Goal: Information Seeking & Learning: Learn about a topic

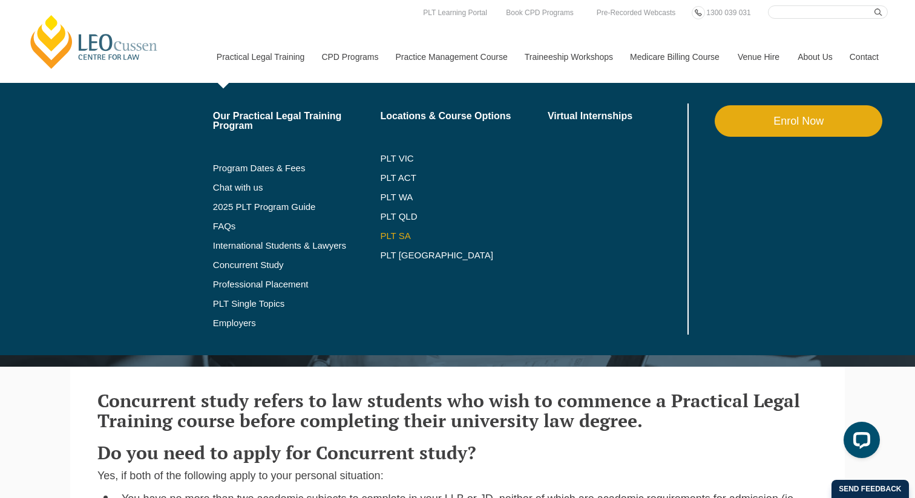
click at [393, 234] on link "PLT SA" at bounding box center [464, 236] width 168 height 10
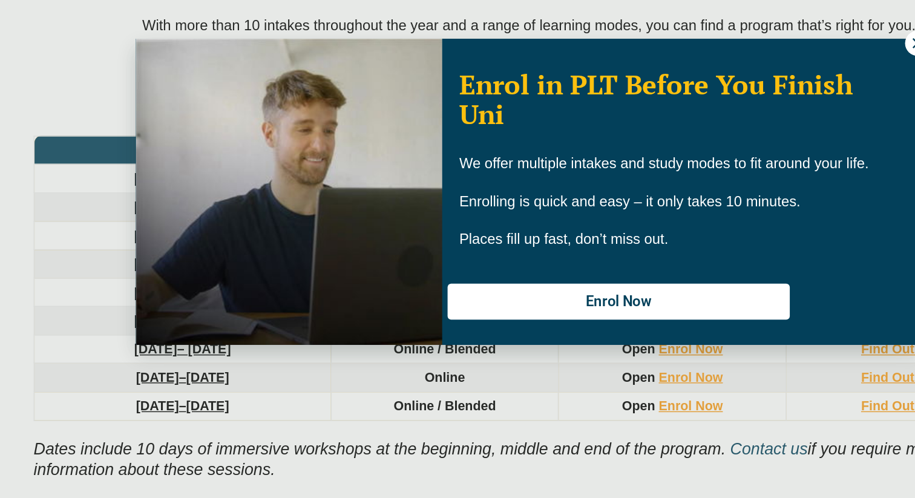
scroll to position [1560, 0]
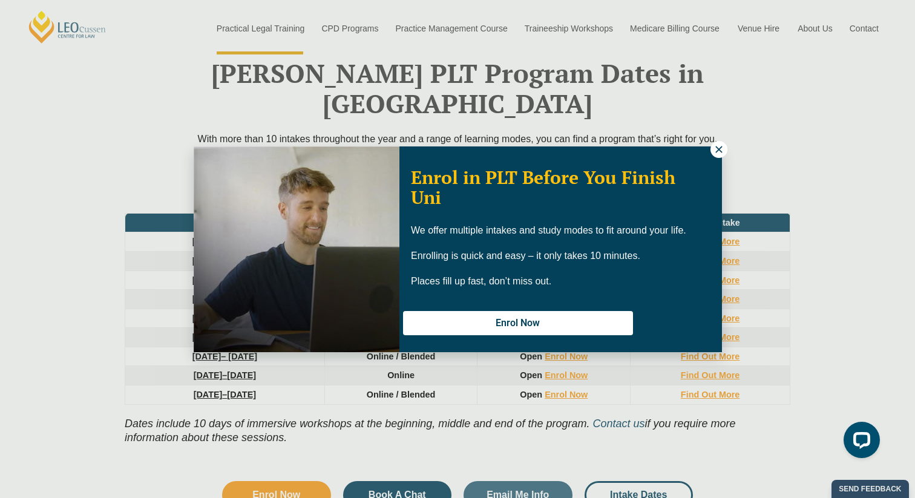
click at [718, 149] on icon at bounding box center [718, 149] width 7 height 7
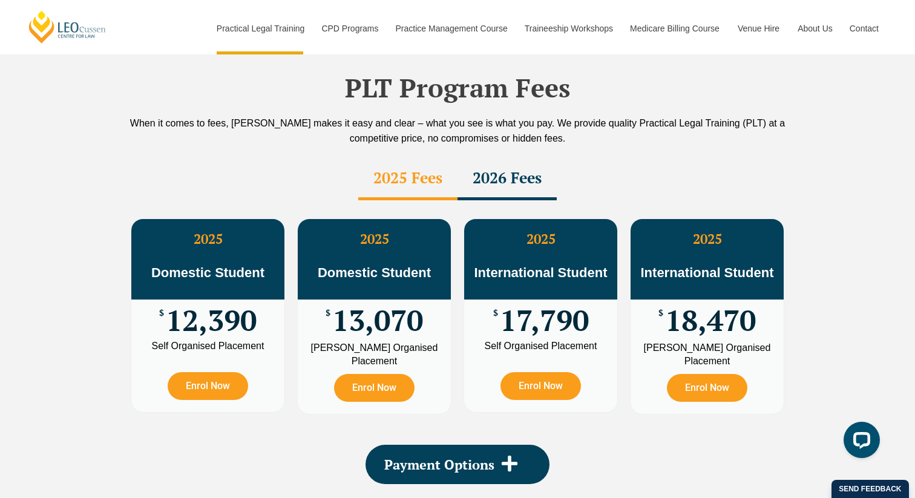
scroll to position [2068, 0]
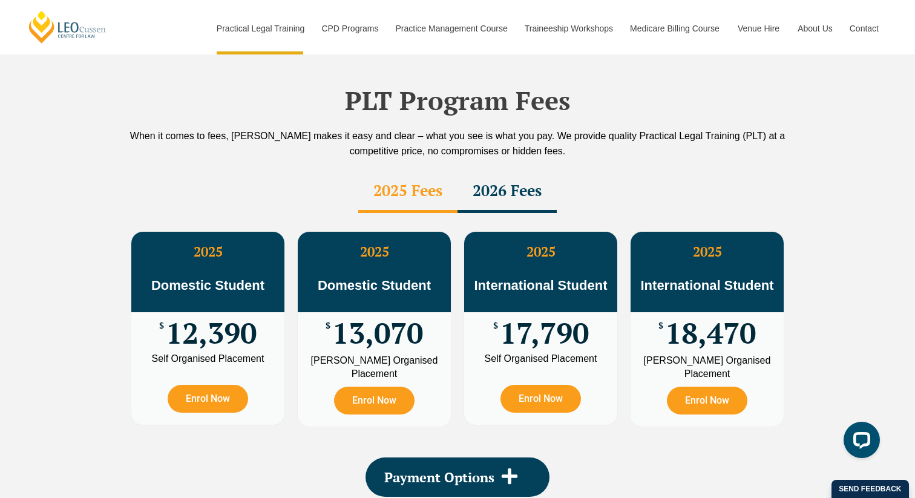
click at [508, 178] on div "2026 Fees" at bounding box center [506, 192] width 99 height 42
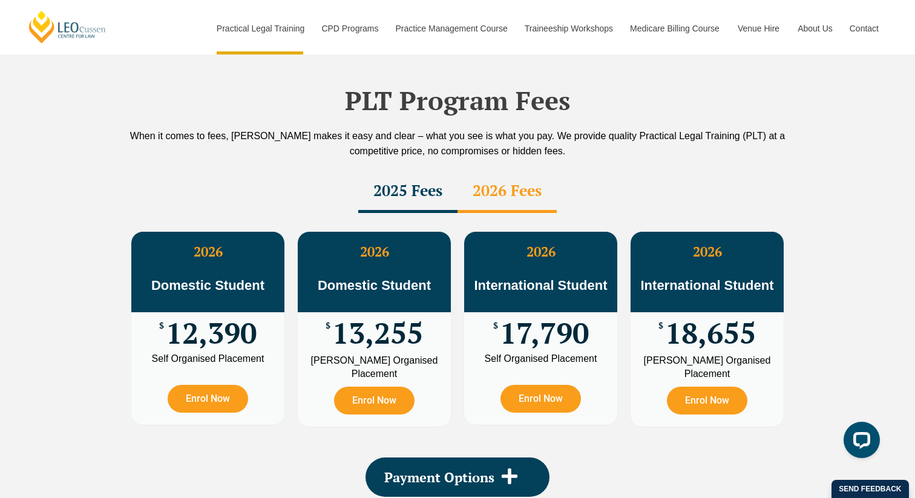
click at [431, 171] on div "2025 Fees" at bounding box center [407, 192] width 99 height 42
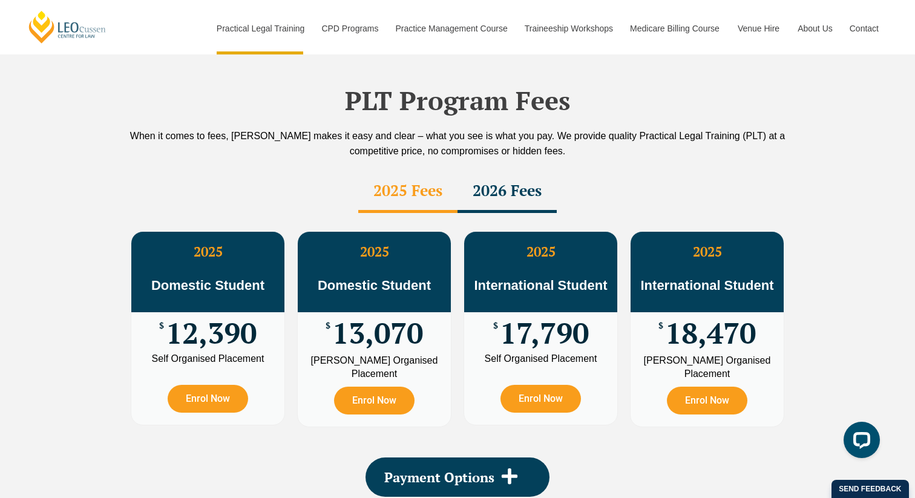
click at [489, 171] on div "2026 Fees" at bounding box center [506, 192] width 99 height 42
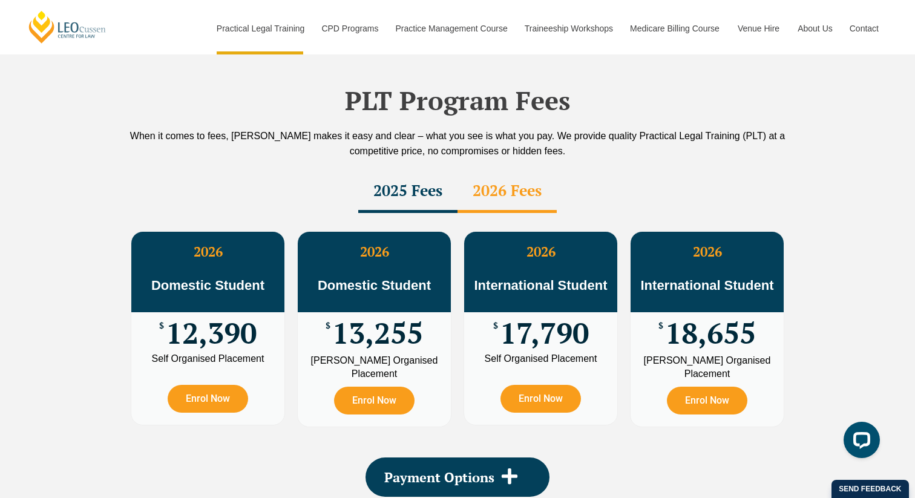
click at [402, 171] on div "2025 Fees" at bounding box center [407, 192] width 99 height 42
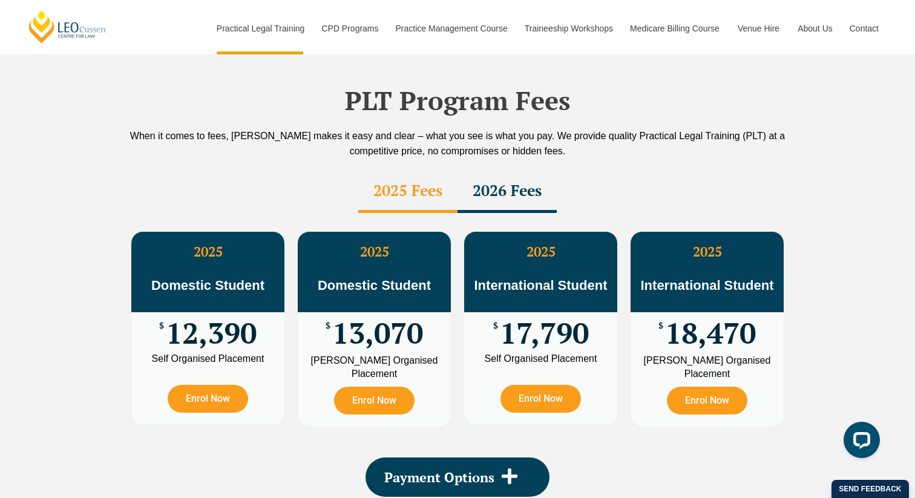
click at [459, 171] on div "2026 Fees" at bounding box center [506, 192] width 99 height 42
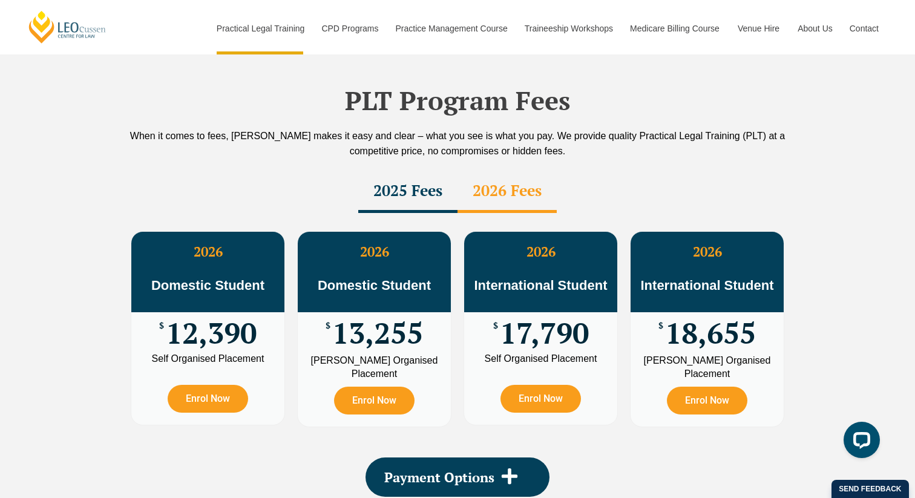
click at [364, 171] on div "2025 Fees" at bounding box center [407, 192] width 99 height 42
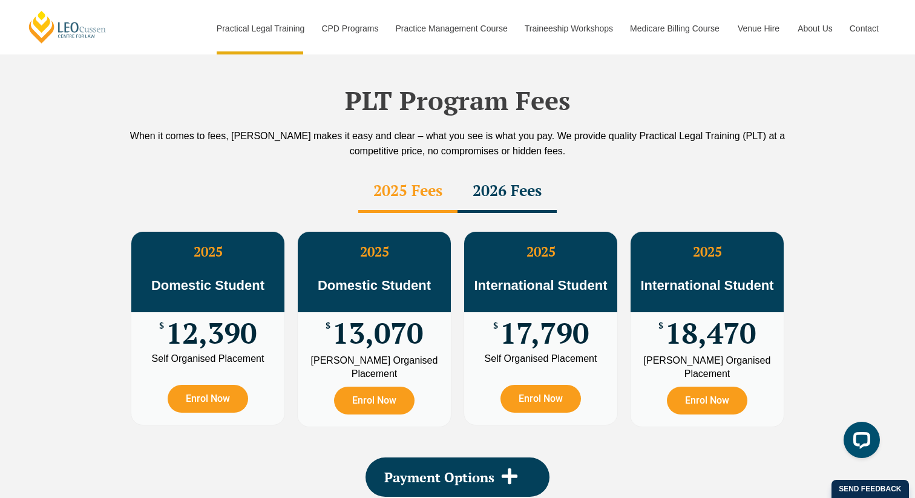
click at [479, 171] on div "2026 Fees" at bounding box center [506, 192] width 99 height 42
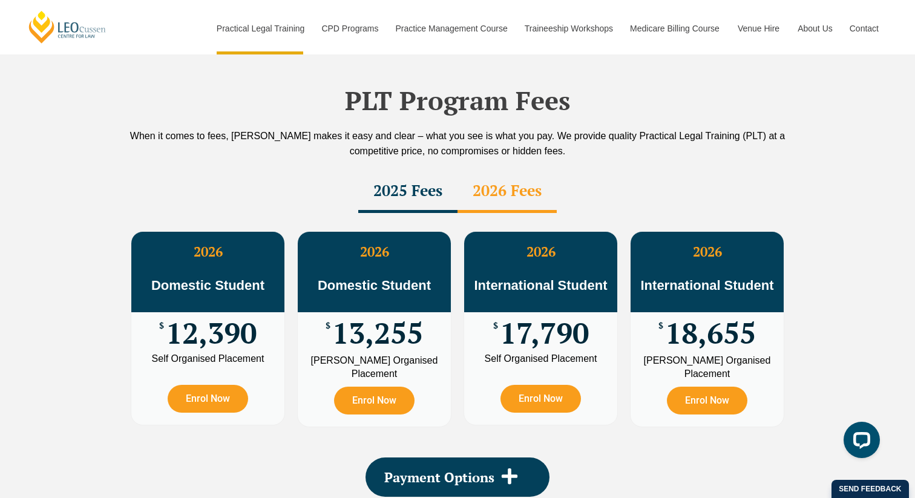
click at [402, 173] on div "2025 Fees" at bounding box center [407, 192] width 99 height 42
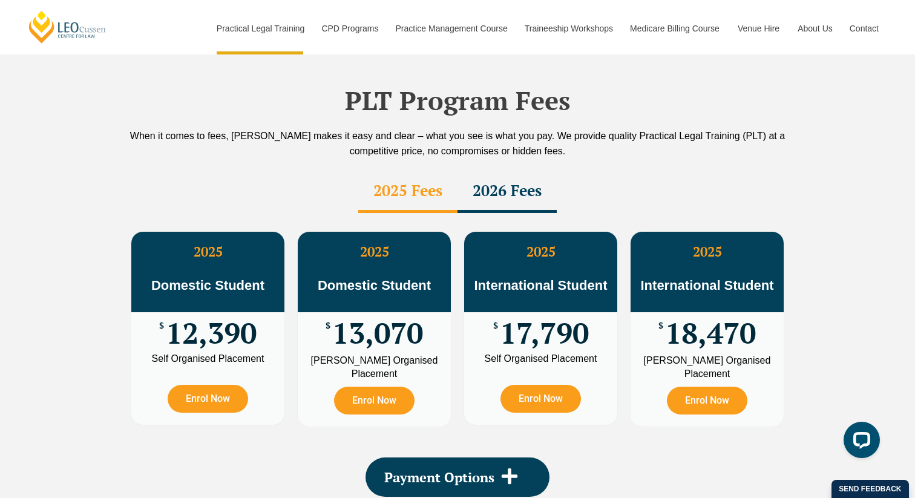
click at [471, 171] on div "2026 Fees" at bounding box center [506, 192] width 99 height 42
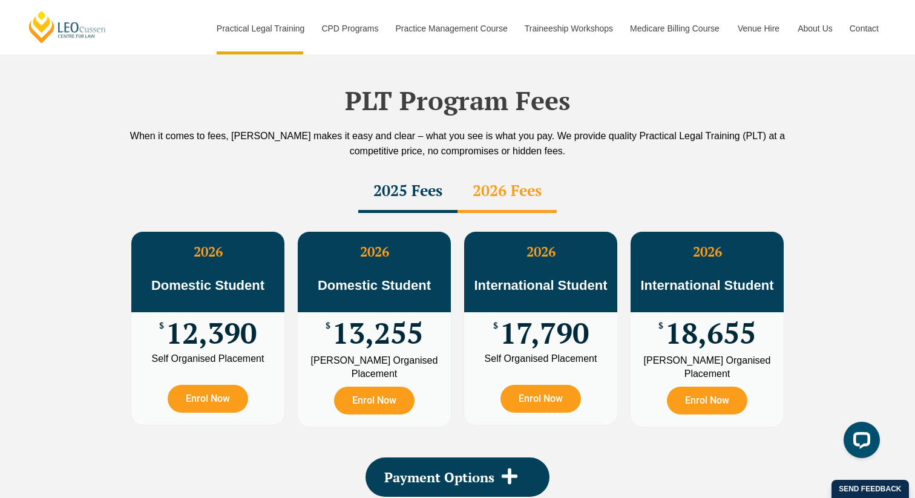
click at [409, 177] on div "2025 Fees" at bounding box center [407, 192] width 99 height 42
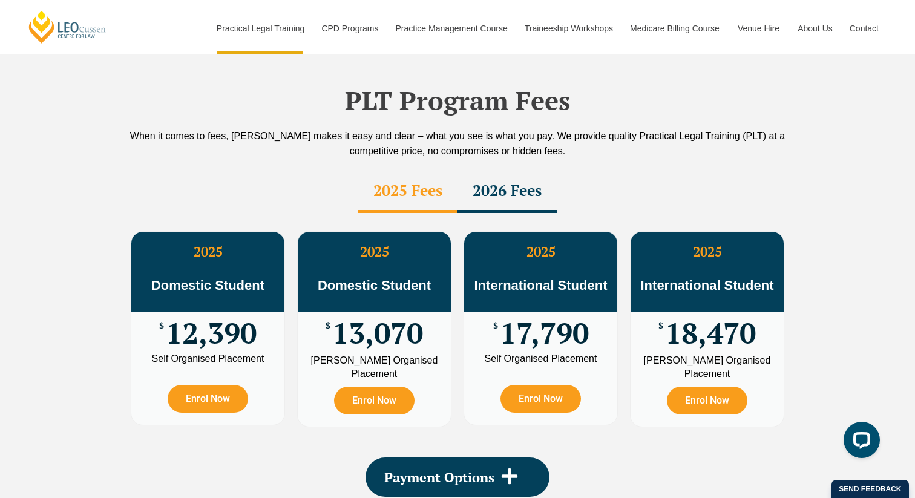
click at [485, 171] on div "2026 Fees" at bounding box center [506, 192] width 99 height 42
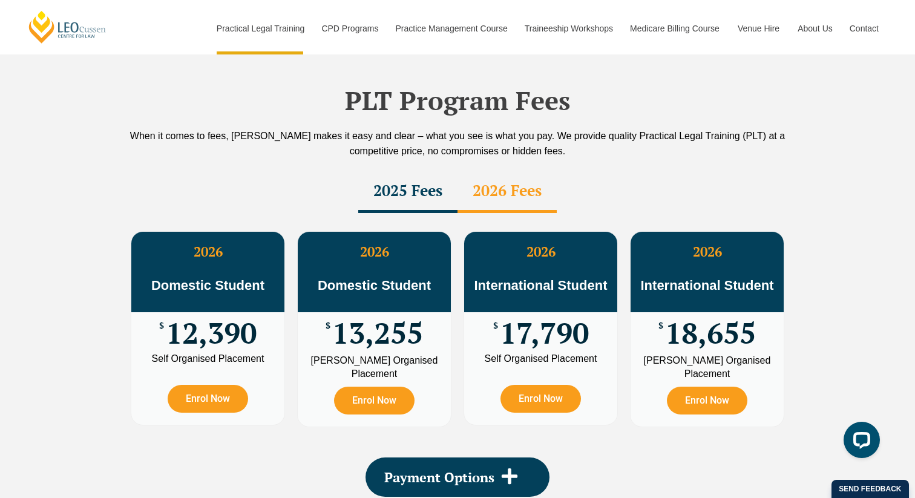
click at [389, 179] on div "2025 Fees" at bounding box center [407, 192] width 99 height 42
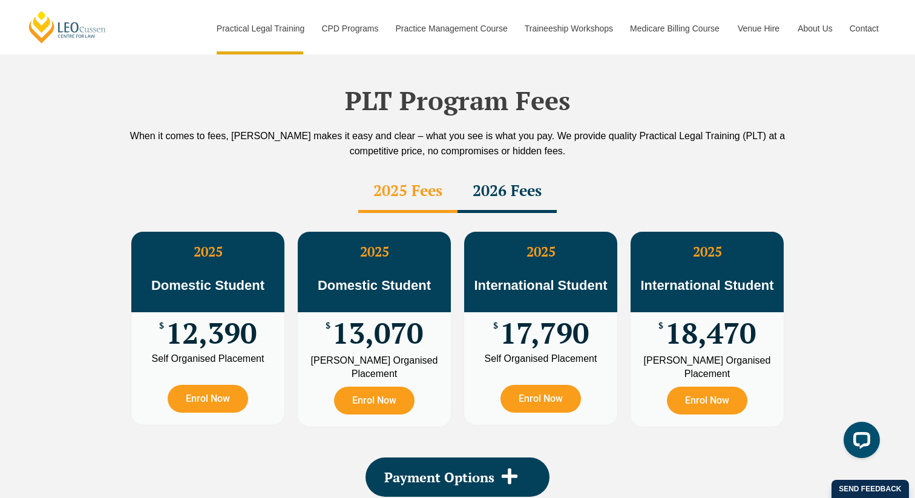
click at [474, 178] on div "2026 Fees" at bounding box center [506, 192] width 99 height 42
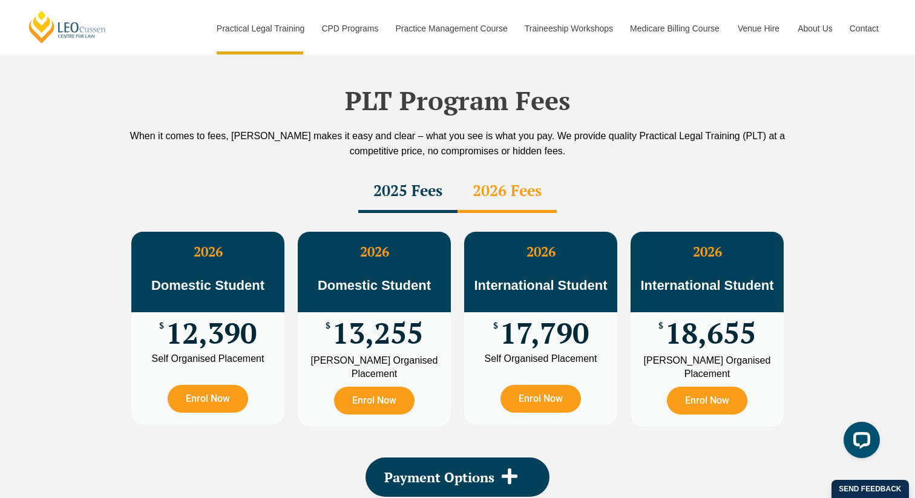
click at [393, 178] on div "2025 Fees" at bounding box center [407, 192] width 99 height 42
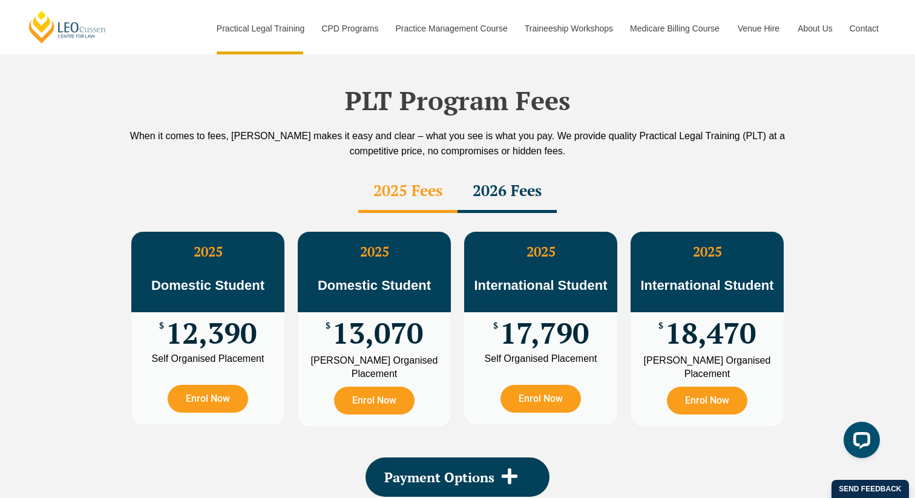
click at [476, 178] on div "2026 Fees" at bounding box center [506, 192] width 99 height 42
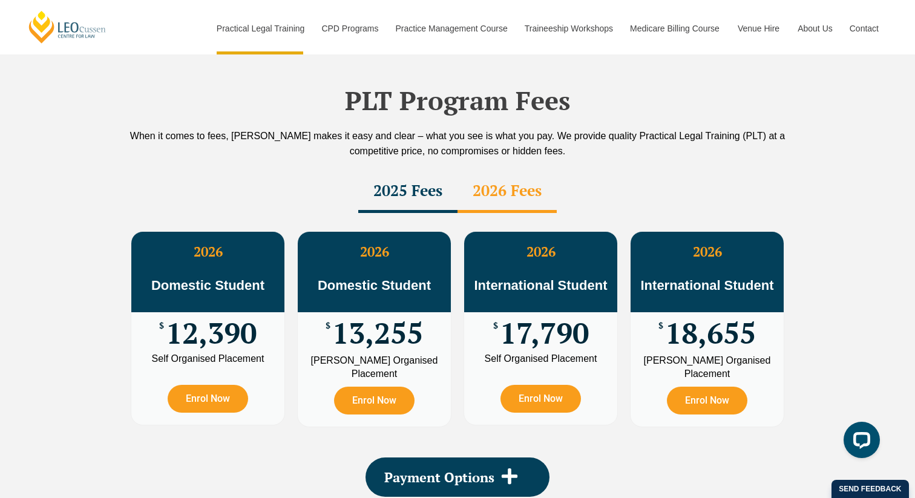
click at [387, 178] on div "2025 Fees" at bounding box center [407, 192] width 99 height 42
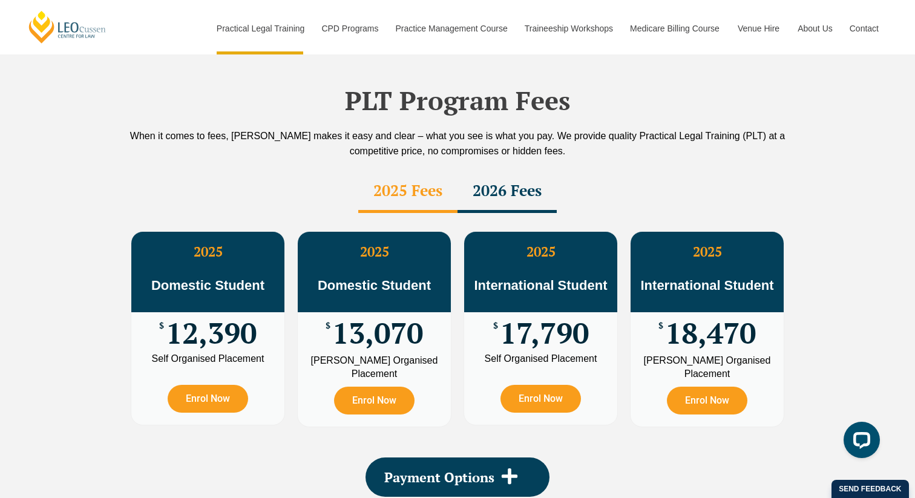
click at [466, 172] on div "2026 Fees" at bounding box center [506, 192] width 99 height 42
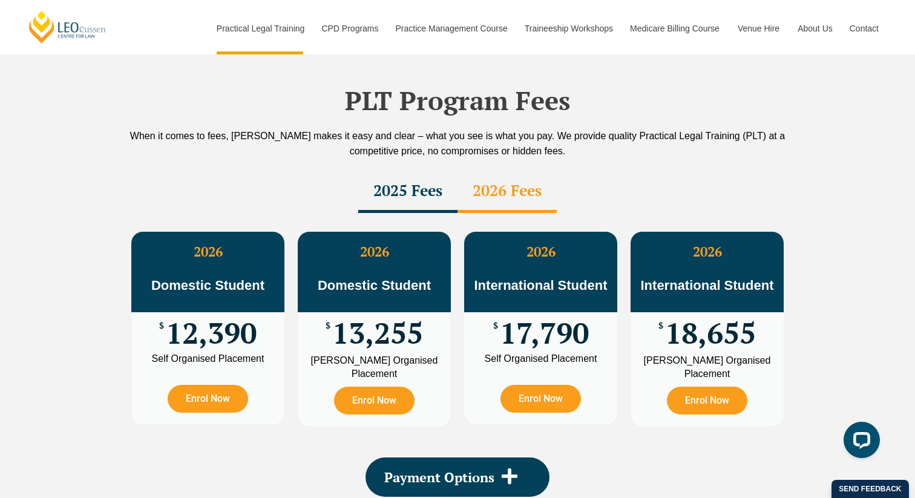
click at [385, 175] on div "2025 Fees" at bounding box center [407, 192] width 99 height 42
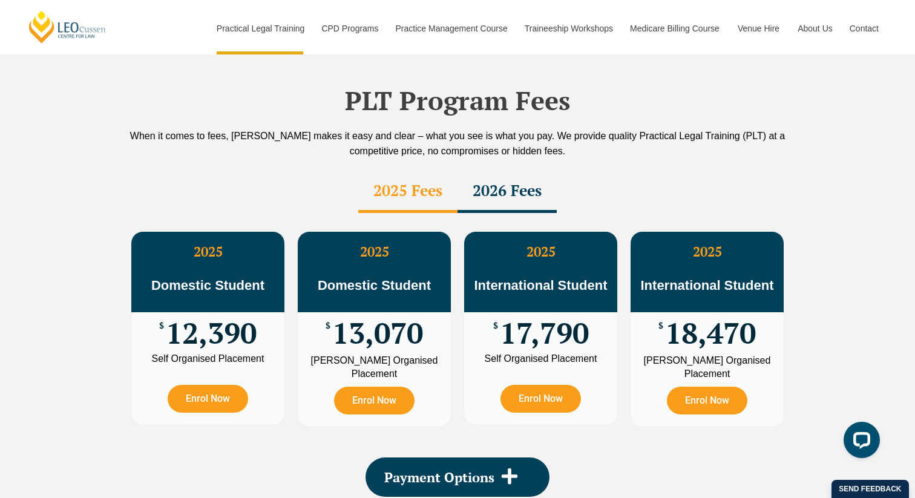
click at [373, 171] on div "2025 Fees" at bounding box center [407, 192] width 99 height 42
click at [514, 171] on div "2026 Fees" at bounding box center [506, 192] width 99 height 42
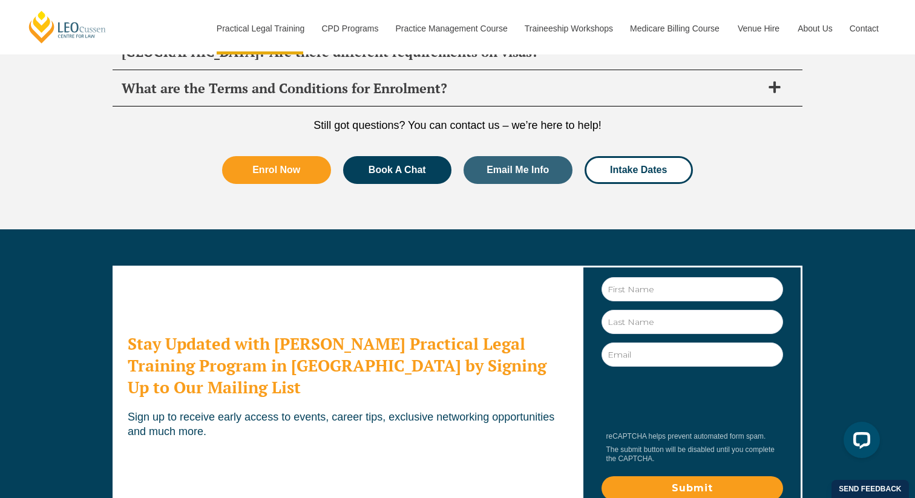
scroll to position [6619, 0]
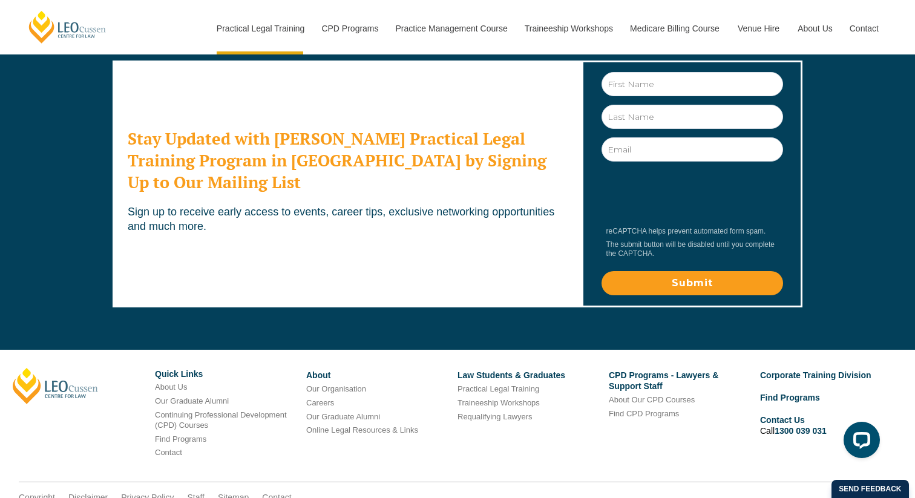
click at [209, 396] on link "Our Graduate Alumni" at bounding box center [192, 400] width 74 height 9
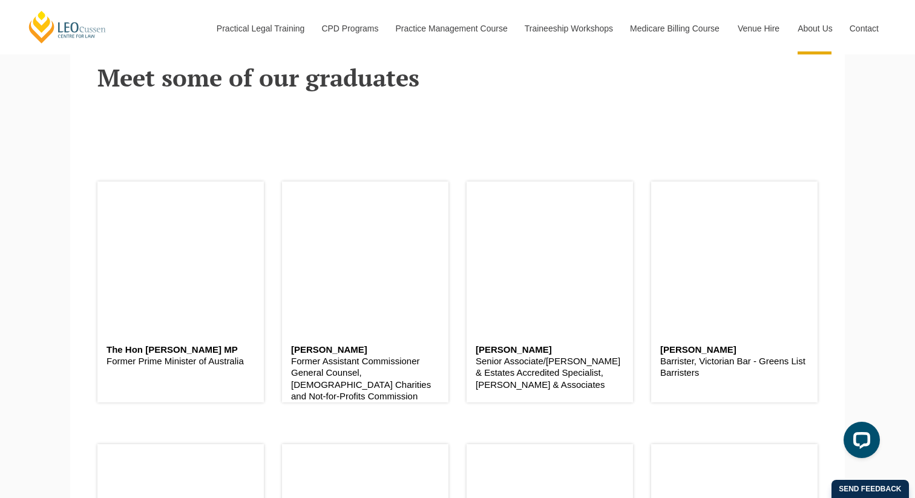
scroll to position [425, 0]
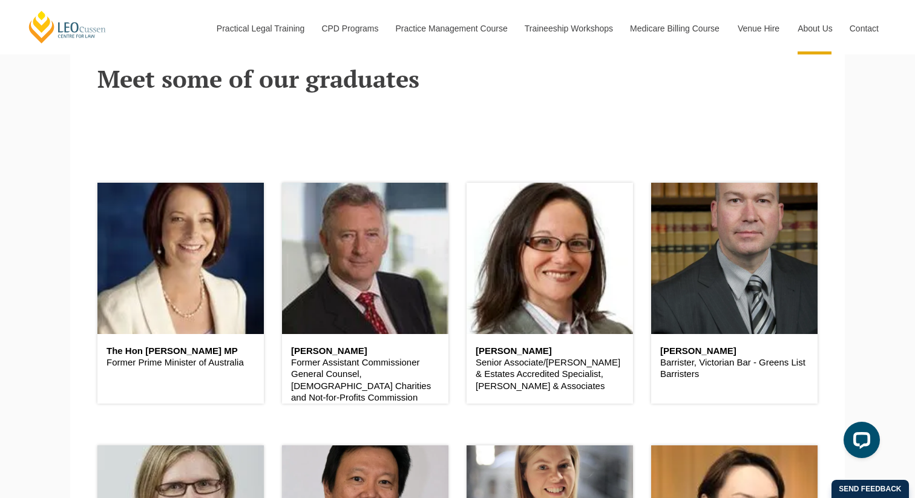
click at [181, 351] on h6 "The Hon [PERSON_NAME] MP" at bounding box center [180, 351] width 148 height 10
click at [186, 358] on p "Former Prime Minister of Australia" at bounding box center [180, 362] width 148 height 12
click at [195, 364] on p "Former Prime Minister of Australia" at bounding box center [180, 362] width 148 height 12
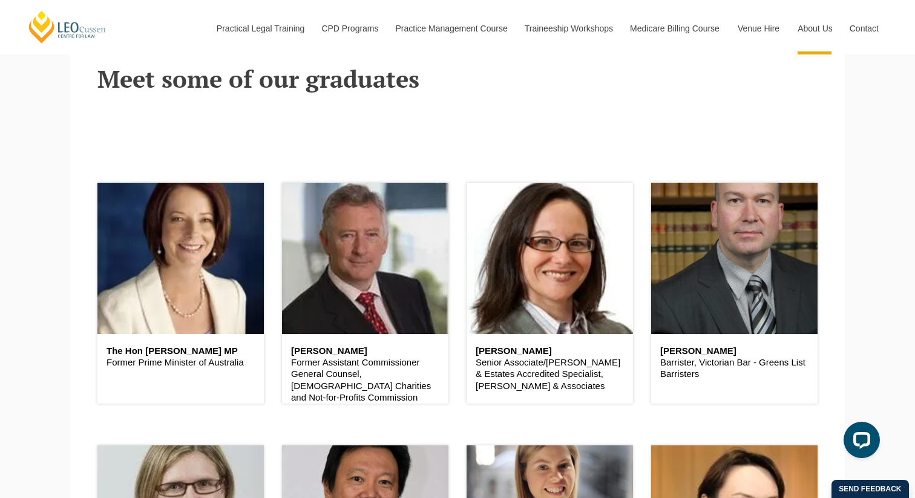
click at [223, 374] on div "The Hon Julia Gillard MP Former Prime Minister of Australia" at bounding box center [180, 357] width 166 height 46
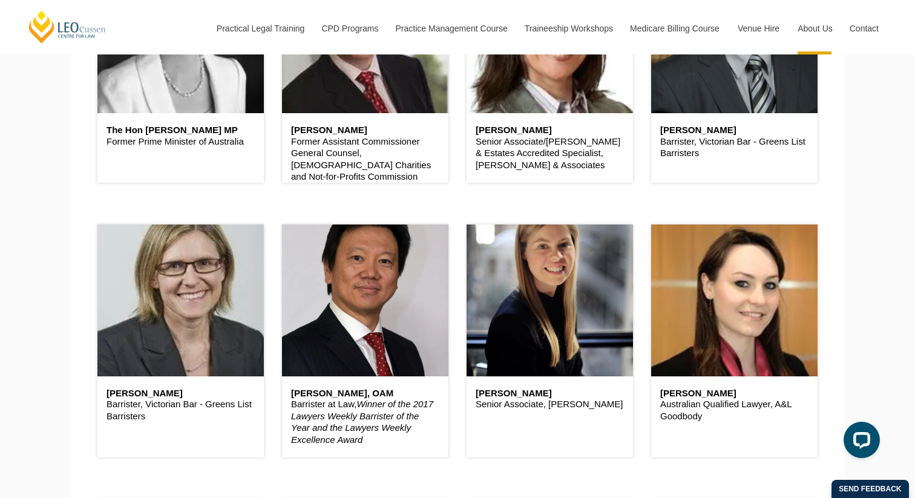
scroll to position [0, 0]
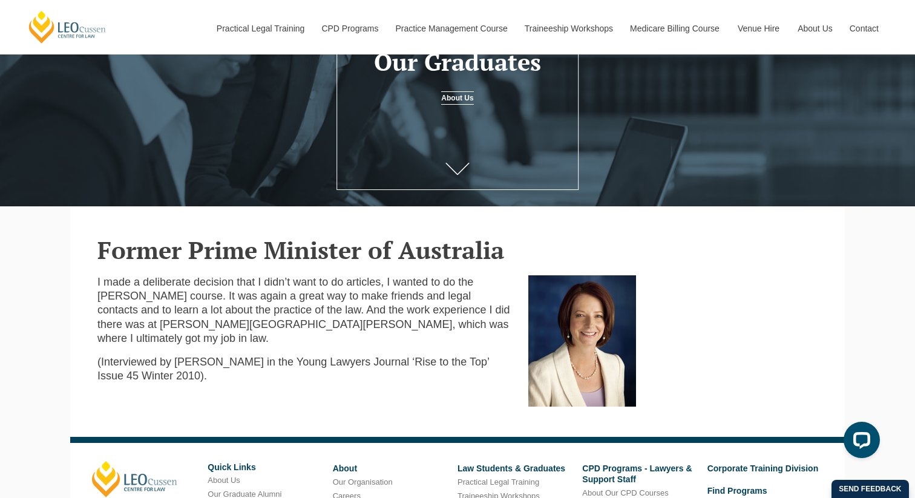
scroll to position [152, 0]
